Goal: Information Seeking & Learning: Check status

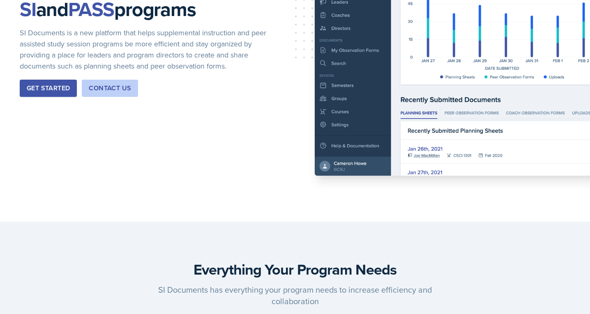
scroll to position [155, 0]
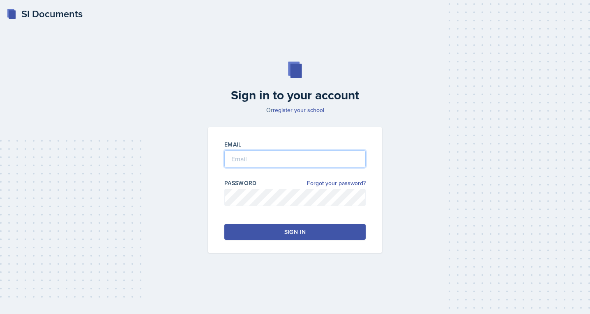
click at [228, 157] on input "email" at bounding box center [294, 158] width 141 height 17
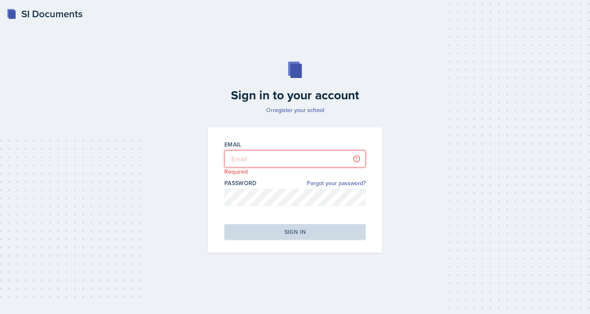
type input "jjahde@students.kennesaw.edu"
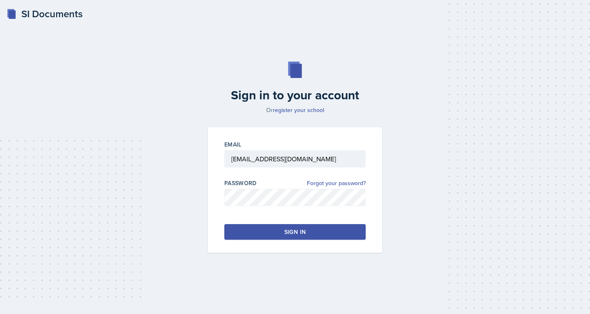
click at [318, 224] on div "Email jjahde@students.kennesaw.edu Password Forgot your password? Sign in" at bounding box center [295, 190] width 174 height 126
click at [318, 227] on button "Sign in" at bounding box center [294, 232] width 141 height 16
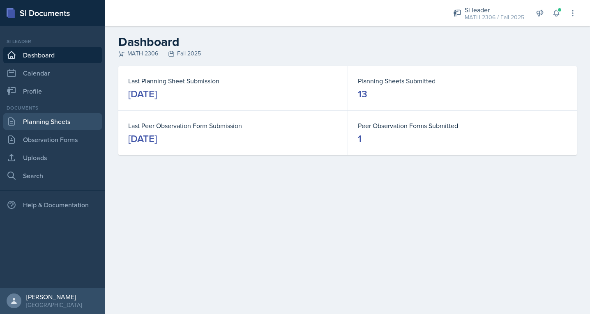
click at [60, 125] on link "Planning Sheets" at bounding box center [52, 121] width 99 height 16
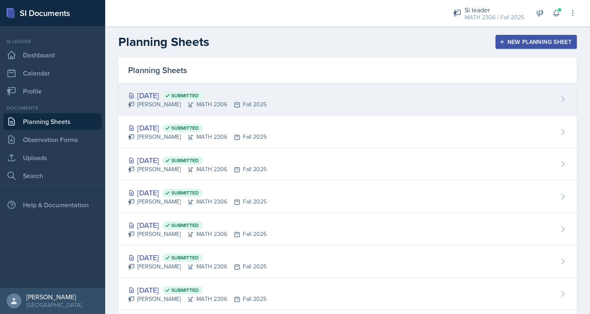
click at [345, 108] on div "Oct 3rd, 2025 Submitted Julian Jahde MATH 2306 Fall 2025" at bounding box center [347, 99] width 459 height 32
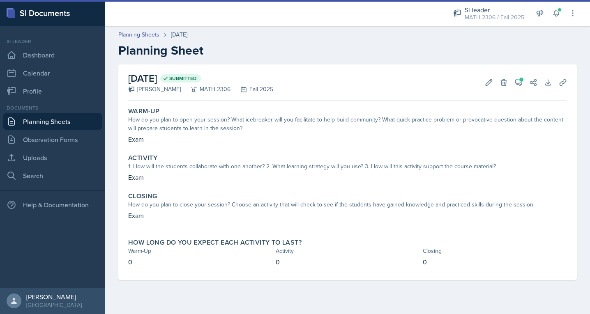
click at [76, 121] on link "Planning Sheets" at bounding box center [52, 121] width 99 height 16
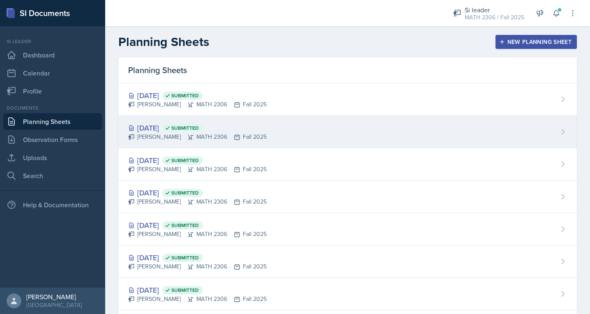
click at [181, 123] on div "Oct 2nd, 2025 Submitted" at bounding box center [197, 127] width 138 height 11
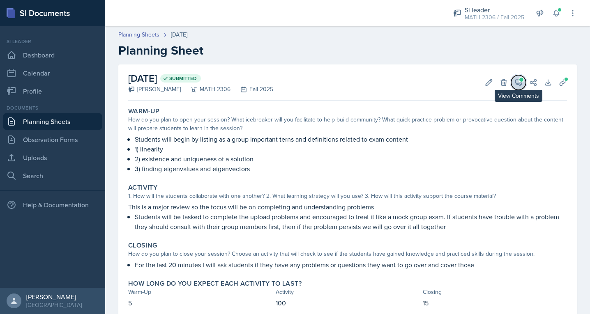
click at [516, 82] on icon at bounding box center [519, 83] width 6 height 6
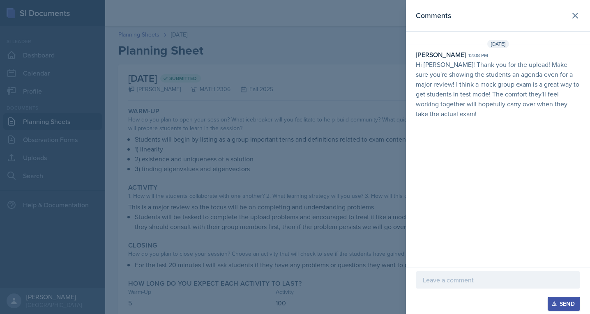
click at [469, 286] on div at bounding box center [498, 280] width 164 height 17
click at [551, 306] on button "Send" at bounding box center [564, 304] width 32 height 14
click at [572, 21] on button at bounding box center [575, 15] width 16 height 16
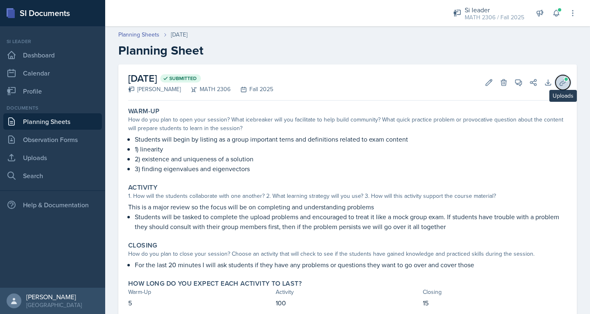
click at [558, 84] on button "Uploads" at bounding box center [563, 82] width 15 height 15
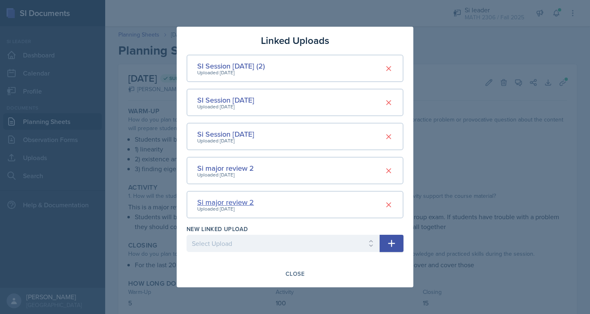
click at [232, 203] on div "Si major review 2" at bounding box center [225, 202] width 57 height 11
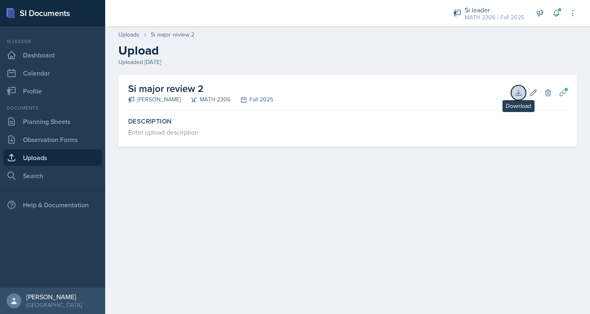
click at [514, 95] on button "Download" at bounding box center [518, 92] width 15 height 15
click at [564, 93] on icon at bounding box center [563, 93] width 6 height 6
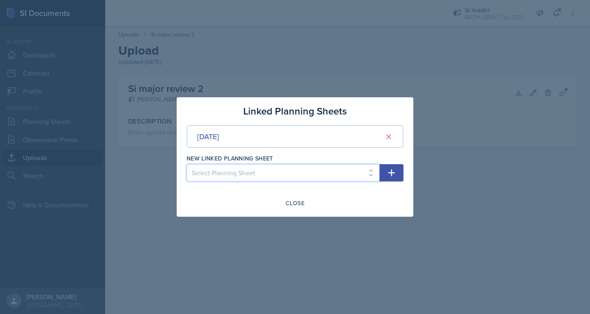
click at [360, 171] on select "Select Planning Sheet Oct 3rd, 2025 Sep 26th, 2025 Sep 25th, 2025 Sep 19th, 202…" at bounding box center [283, 172] width 193 height 17
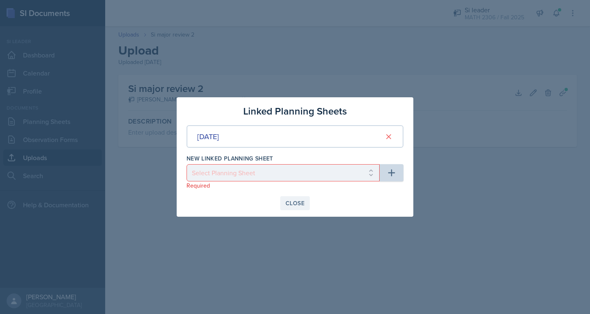
click at [287, 207] on div "Close" at bounding box center [295, 203] width 19 height 7
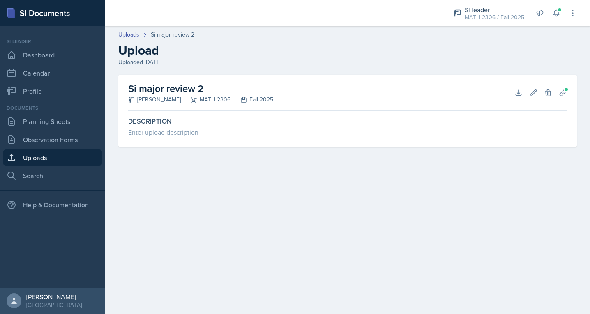
click at [54, 154] on link "Uploads" at bounding box center [52, 158] width 99 height 16
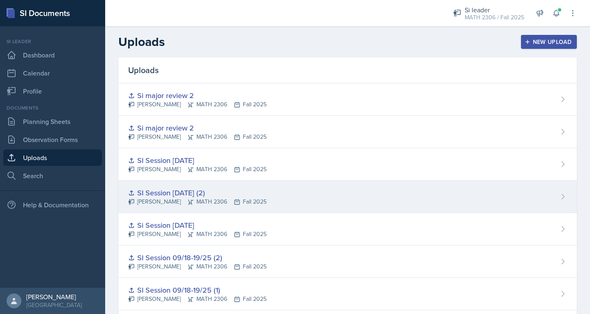
click at [192, 197] on div "SI Session 9/26/25 (2)" at bounding box center [197, 192] width 138 height 11
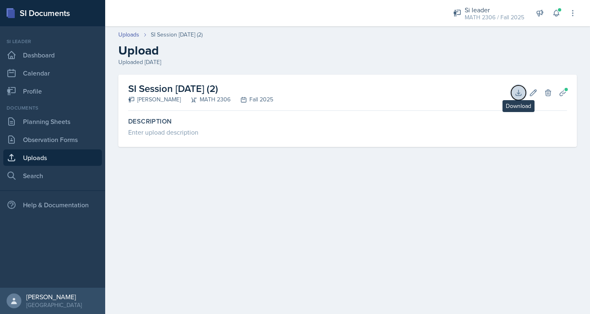
click at [518, 93] on icon at bounding box center [518, 92] width 5 height 5
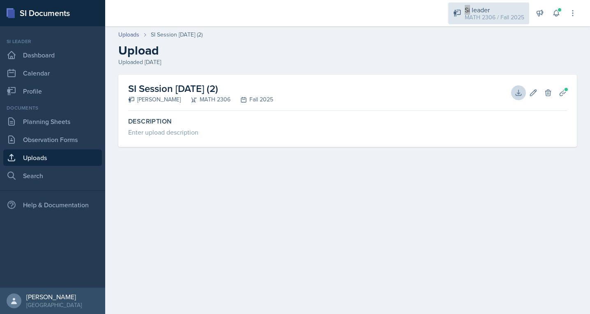
click at [460, 7] on div "Si leader MATH 2306 / Fall 2025" at bounding box center [488, 13] width 81 height 22
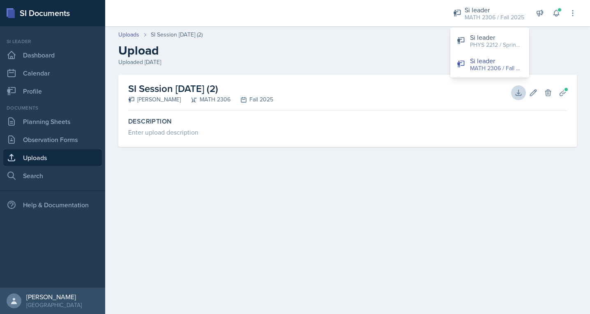
click at [403, 35] on div "Uploads SI Session 9/26/25 (2)" at bounding box center [347, 34] width 459 height 9
click at [47, 154] on link "Uploads" at bounding box center [52, 158] width 99 height 16
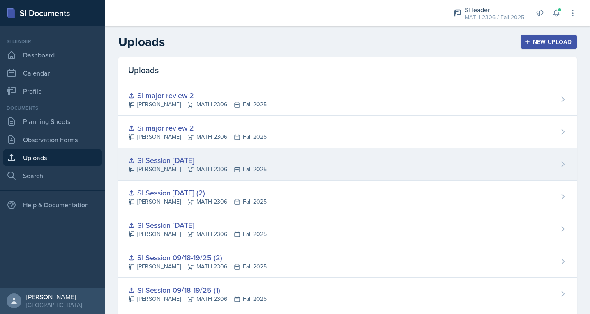
click at [184, 159] on div "SI Session 9/25/25" at bounding box center [197, 160] width 138 height 11
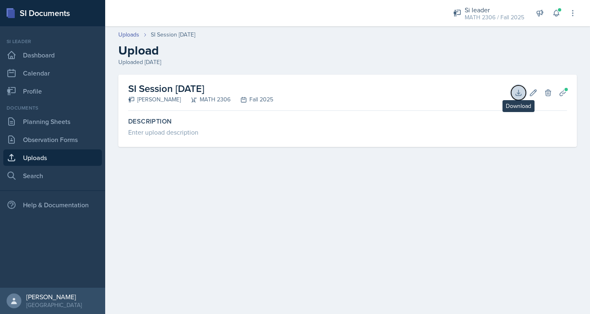
click at [516, 92] on icon at bounding box center [519, 93] width 8 height 8
click at [72, 157] on link "Uploads" at bounding box center [52, 158] width 99 height 16
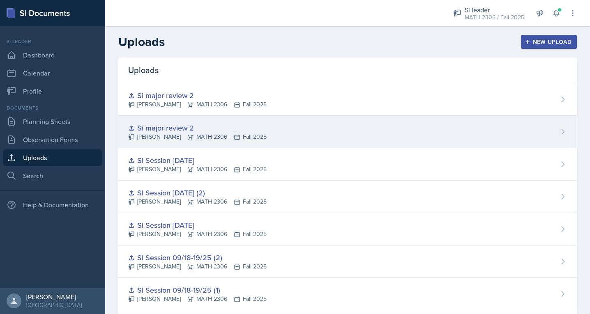
click at [180, 132] on div "Si major review 2" at bounding box center [197, 127] width 138 height 11
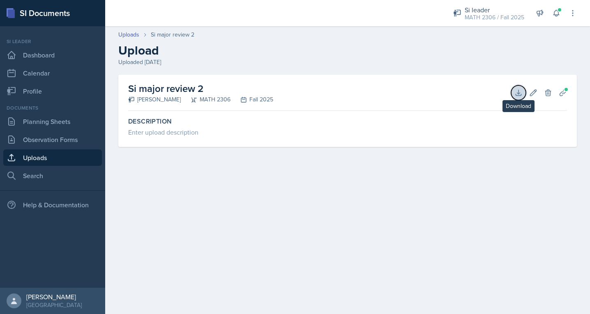
click at [521, 92] on icon at bounding box center [519, 93] width 8 height 8
click at [33, 157] on link "Uploads" at bounding box center [52, 158] width 99 height 16
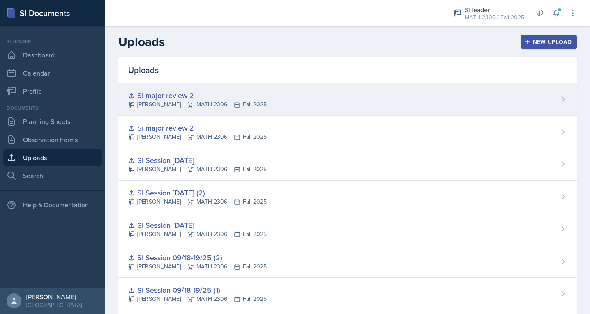
click at [164, 99] on div "Si major review 2" at bounding box center [197, 95] width 138 height 11
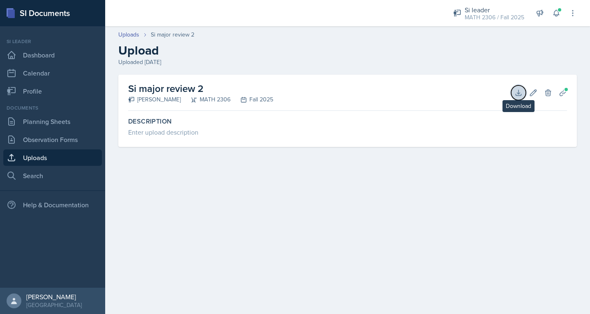
click at [519, 91] on icon at bounding box center [519, 93] width 8 height 8
click at [38, 157] on link "Uploads" at bounding box center [52, 158] width 99 height 16
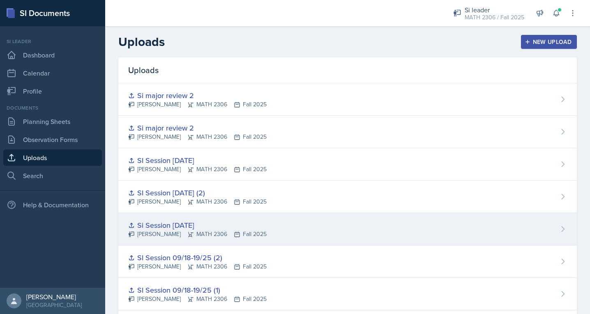
click at [186, 228] on div "Si Session 9/26/25" at bounding box center [197, 225] width 138 height 11
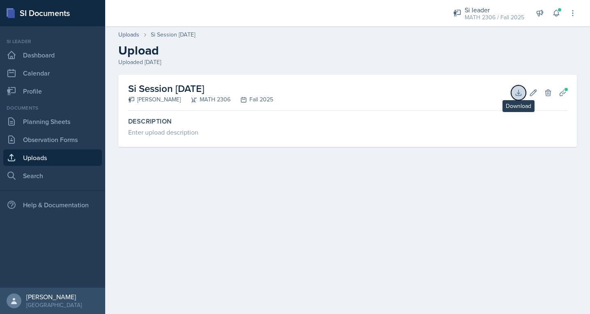
click at [515, 93] on icon at bounding box center [519, 93] width 8 height 8
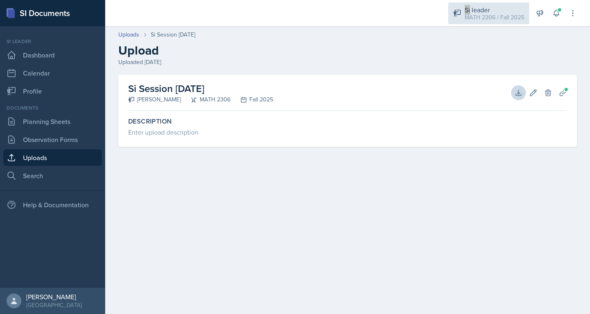
click at [473, 5] on div "Si leader" at bounding box center [495, 10] width 60 height 10
